Goal: Obtain resource: Download file/media

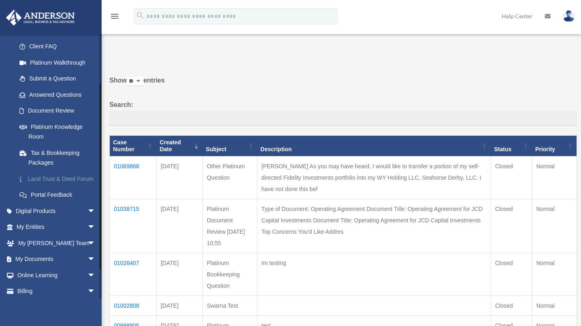
scroll to position [81, 0]
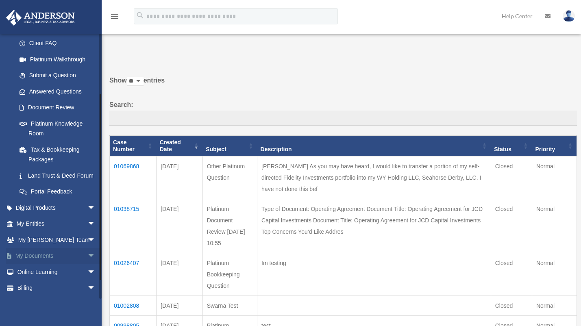
click at [73, 264] on link "My Documents arrow_drop_down" at bounding box center [57, 256] width 102 height 16
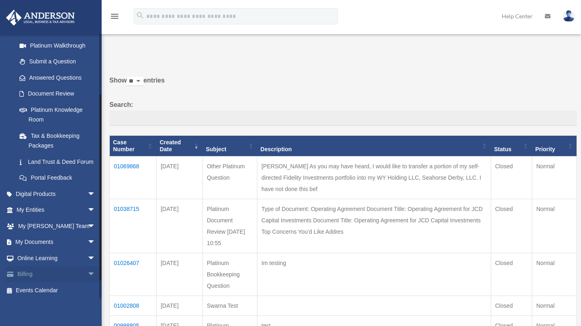
scroll to position [107, 0]
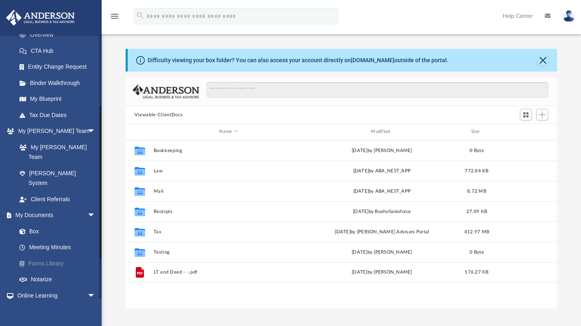
scroll to position [179, 426]
click at [46, 256] on link "Forms Library" at bounding box center [59, 264] width 96 height 16
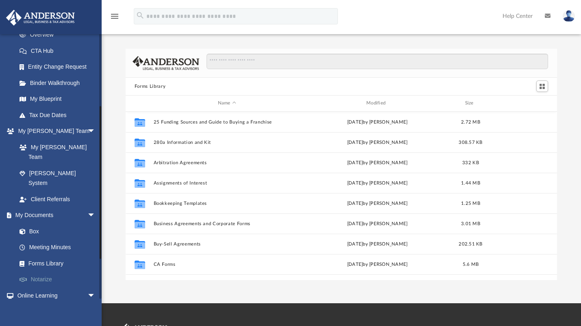
scroll to position [179, 426]
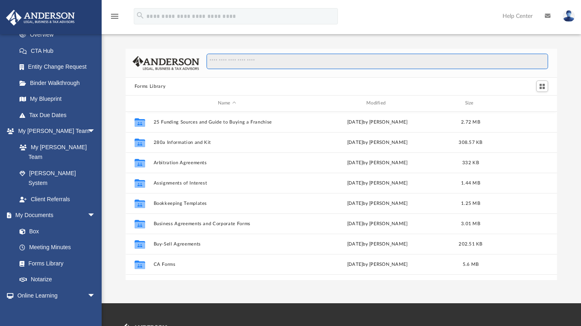
click at [293, 64] on input "Search files and folders" at bounding box center [378, 61] width 342 height 15
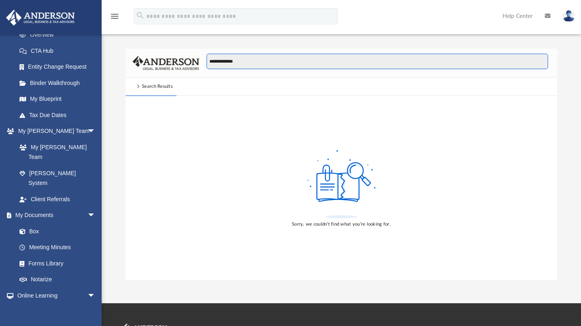
type input "**********"
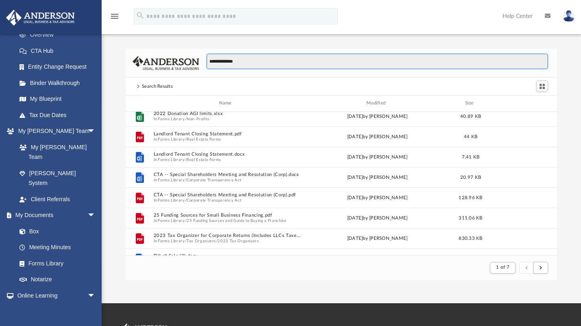
scroll to position [122, 0]
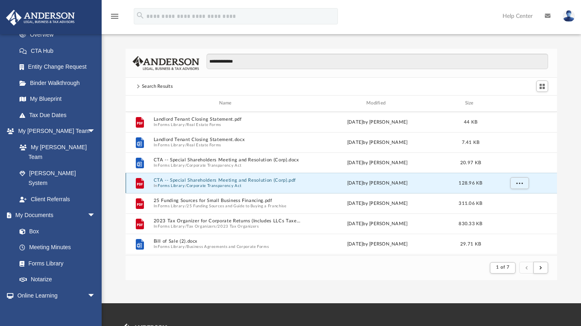
click at [227, 178] on button "CTA -- Special Shareholders Meeting and Resolution (Corp).pdf" at bounding box center [226, 180] width 147 height 5
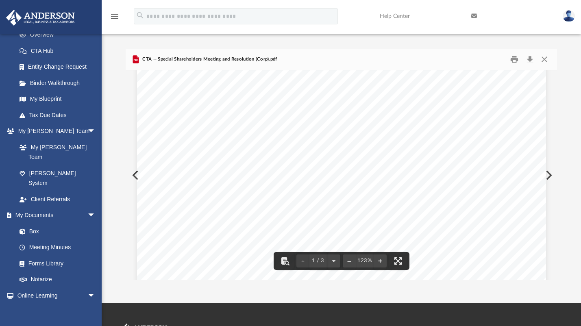
scroll to position [0, 0]
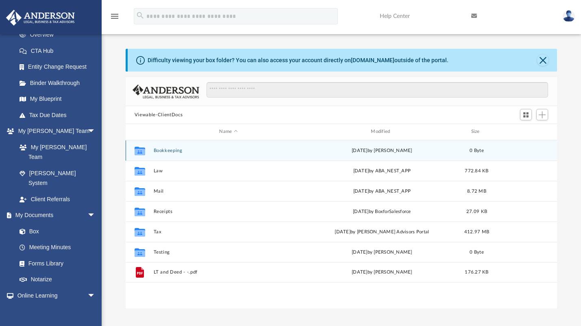
scroll to position [179, 426]
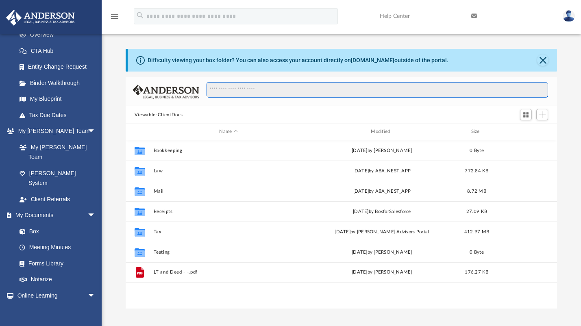
click at [283, 90] on input "Search files and folders" at bounding box center [378, 89] width 342 height 15
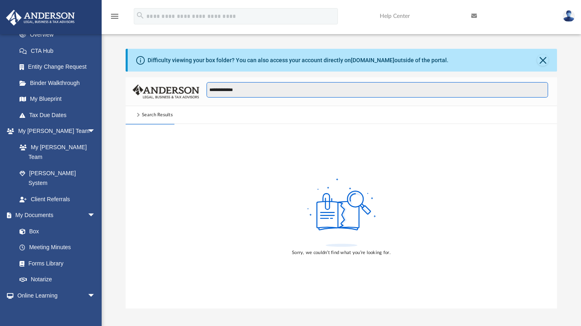
type input "**********"
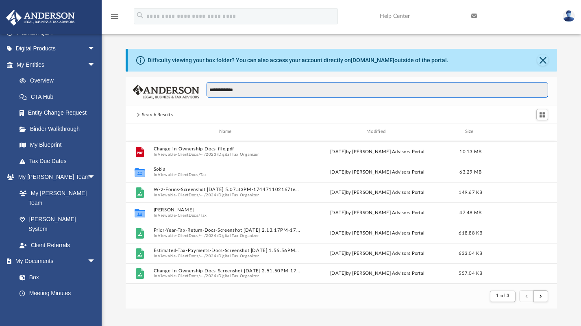
scroll to position [0, 0]
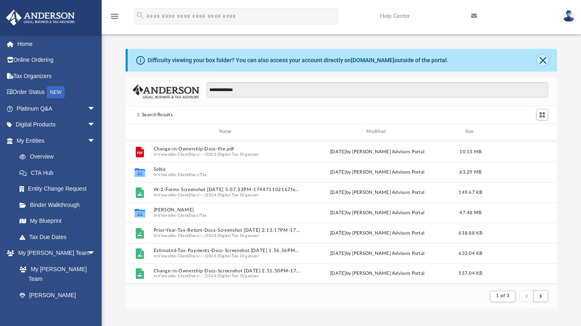
click at [545, 62] on button "Close" at bounding box center [542, 60] width 11 height 11
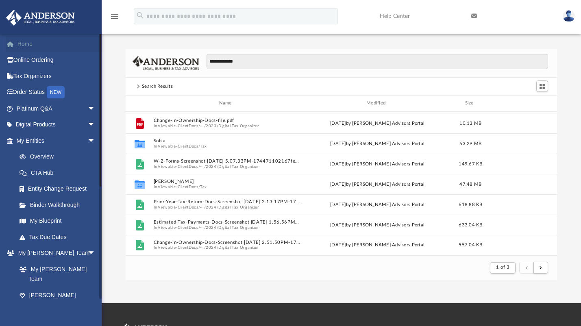
click at [22, 46] on link "Home" at bounding box center [57, 44] width 102 height 16
